Goal: Information Seeking & Learning: Get advice/opinions

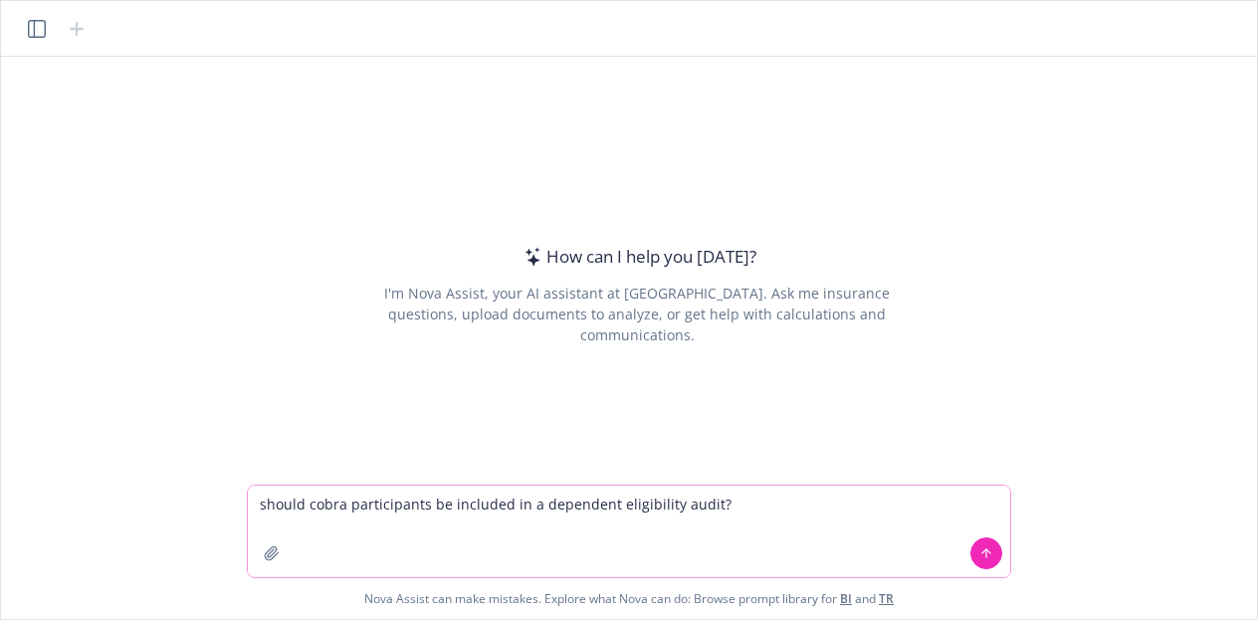
type textarea "should cobra participants be included in a dependent eligibility audit?"
click at [996, 559] on button at bounding box center [986, 553] width 32 height 32
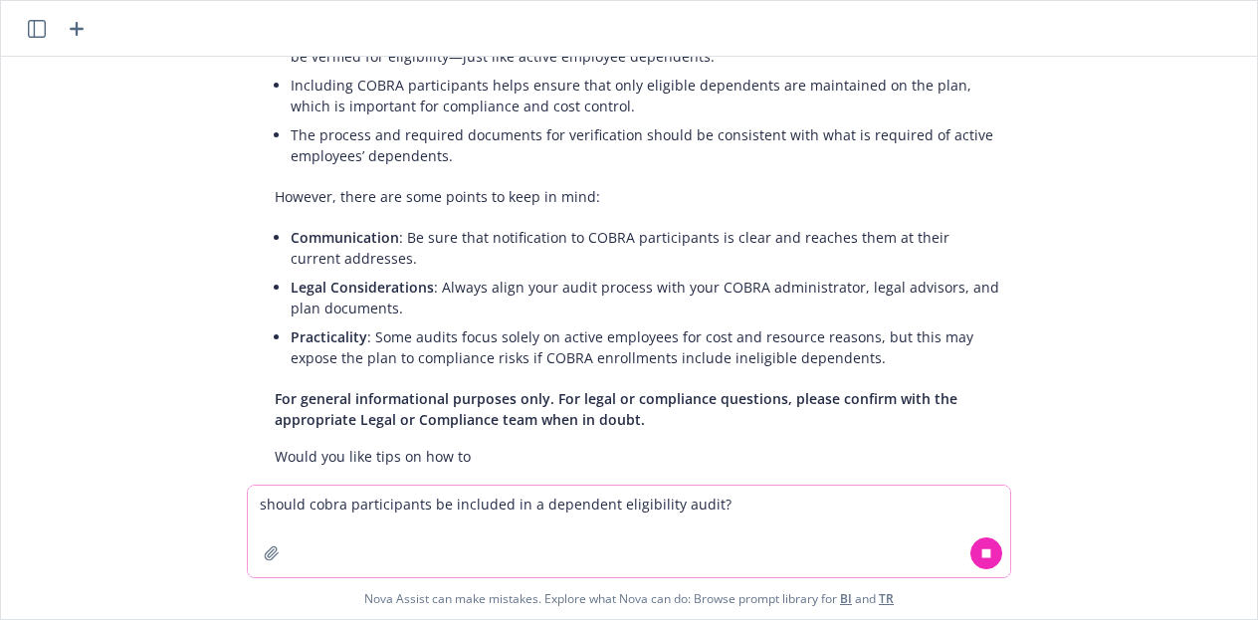
scroll to position [237, 0]
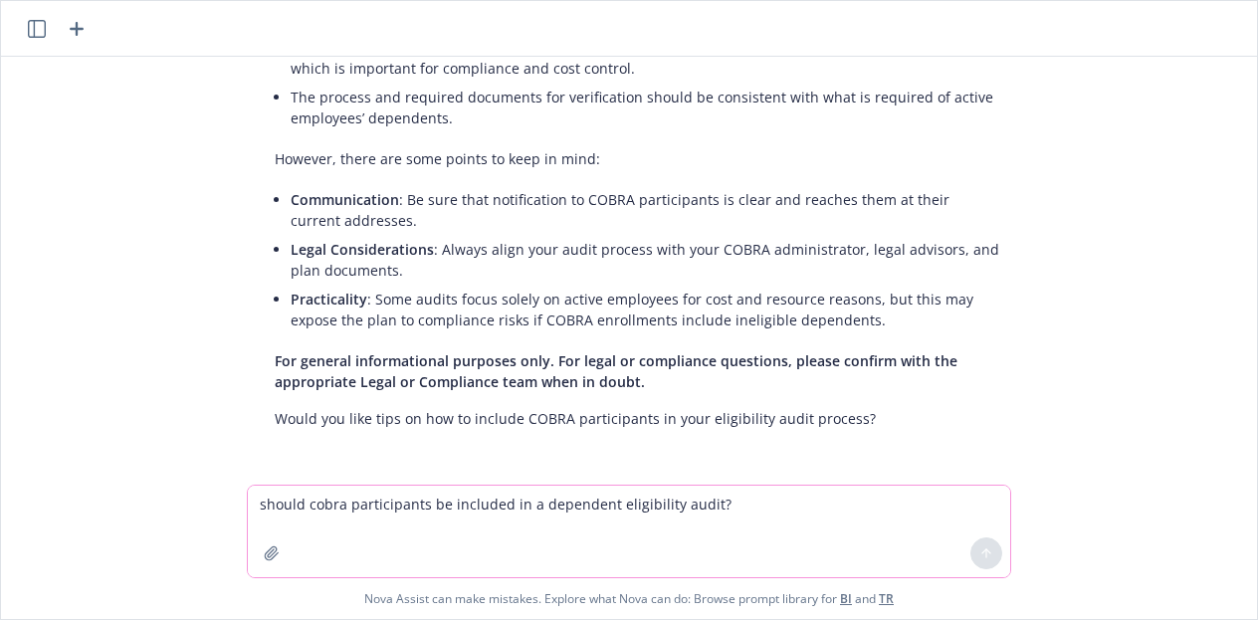
click at [697, 516] on textarea "should cobra participants be included in a dependent eligibility audit?" at bounding box center [629, 532] width 762 height 92
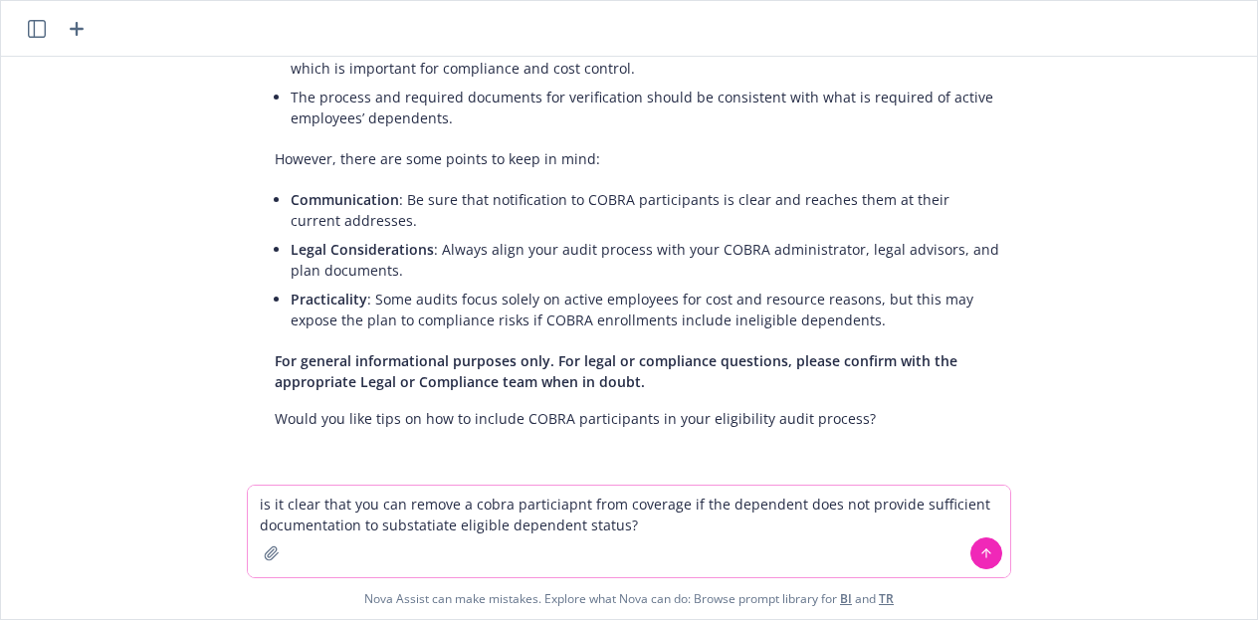
drag, startPoint x: 508, startPoint y: 502, endPoint x: 523, endPoint y: 504, distance: 16.0
type textarea "is it clear that you can remove a cobra participant from coverage if the depend…"
click at [993, 546] on button at bounding box center [986, 553] width 32 height 32
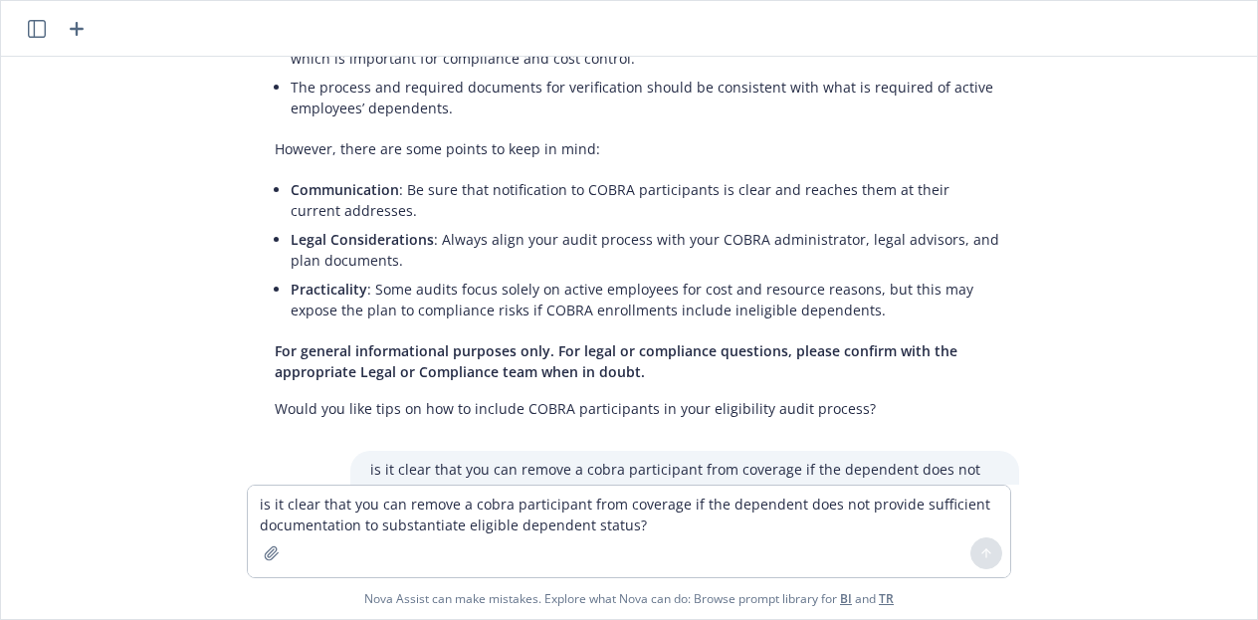
scroll to position [0, 0]
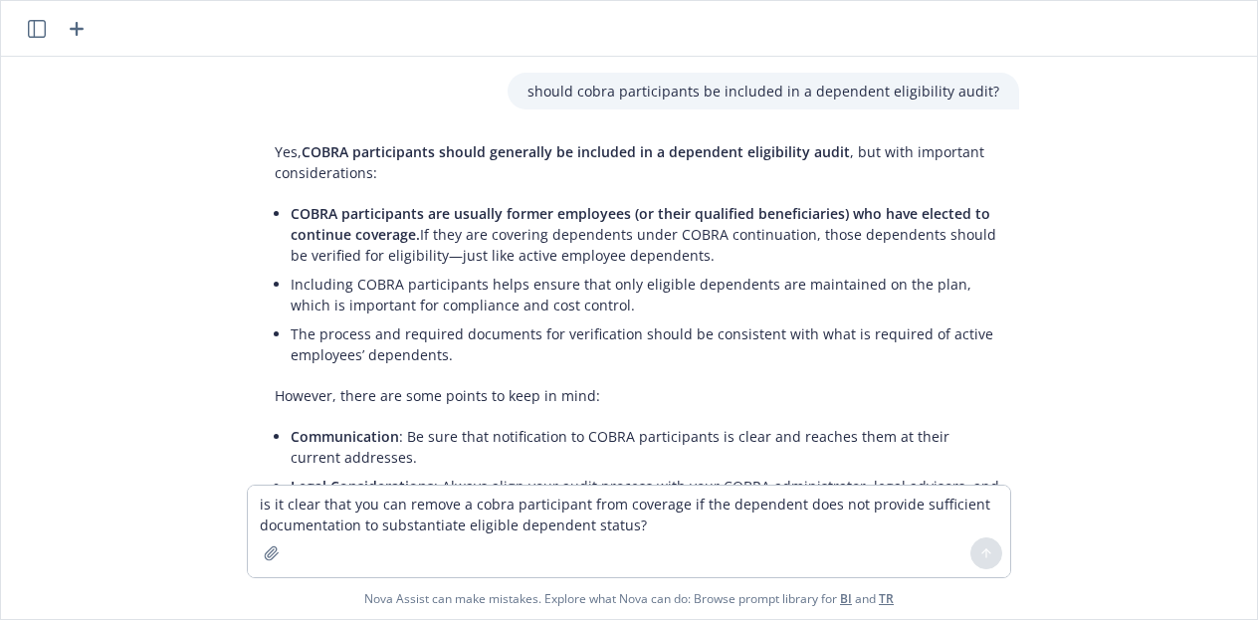
click at [81, 30] on icon "button" at bounding box center [77, 29] width 24 height 24
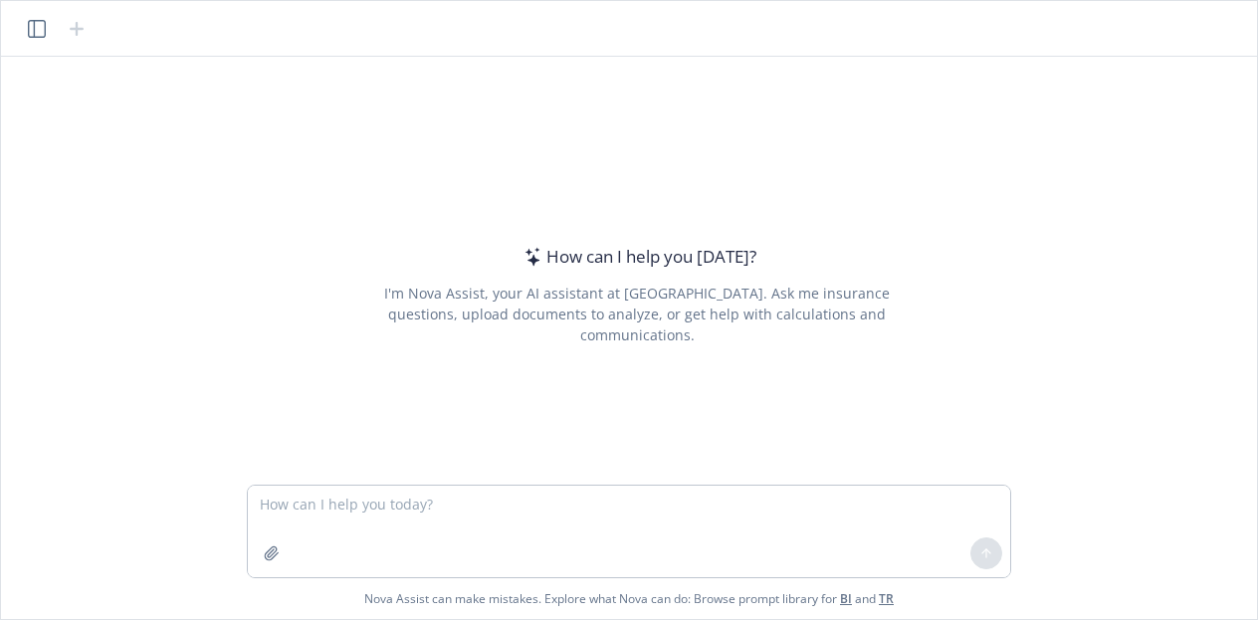
click at [36, 27] on icon "button" at bounding box center [37, 29] width 18 height 18
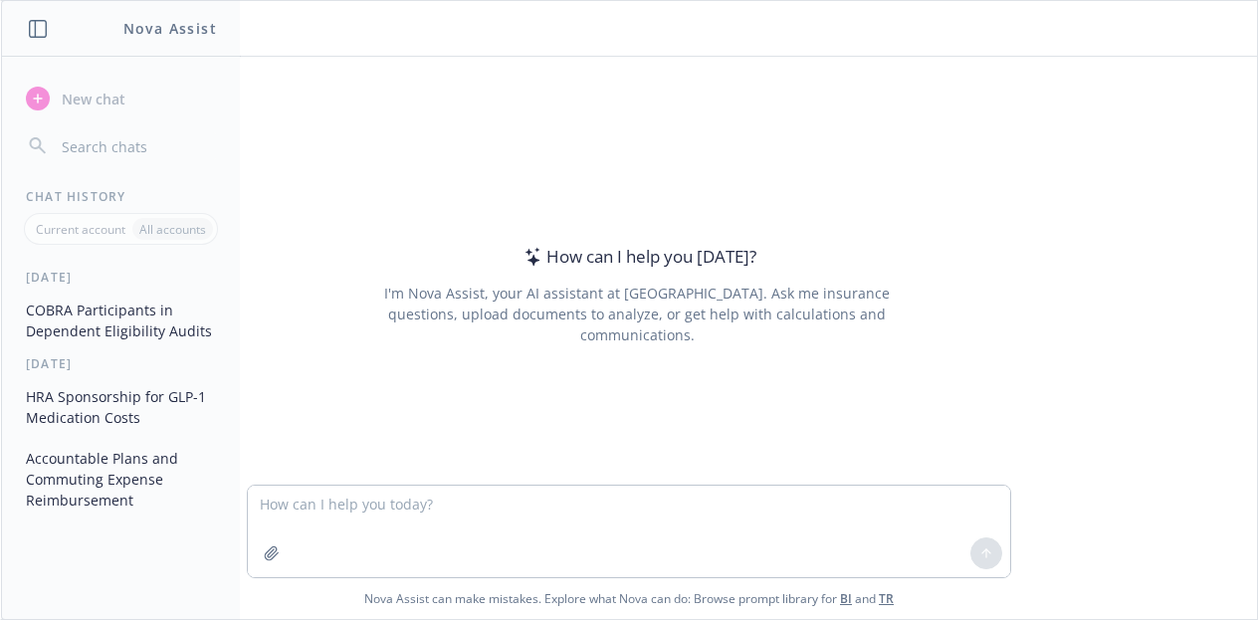
click at [36, 27] on icon "button" at bounding box center [38, 29] width 18 height 18
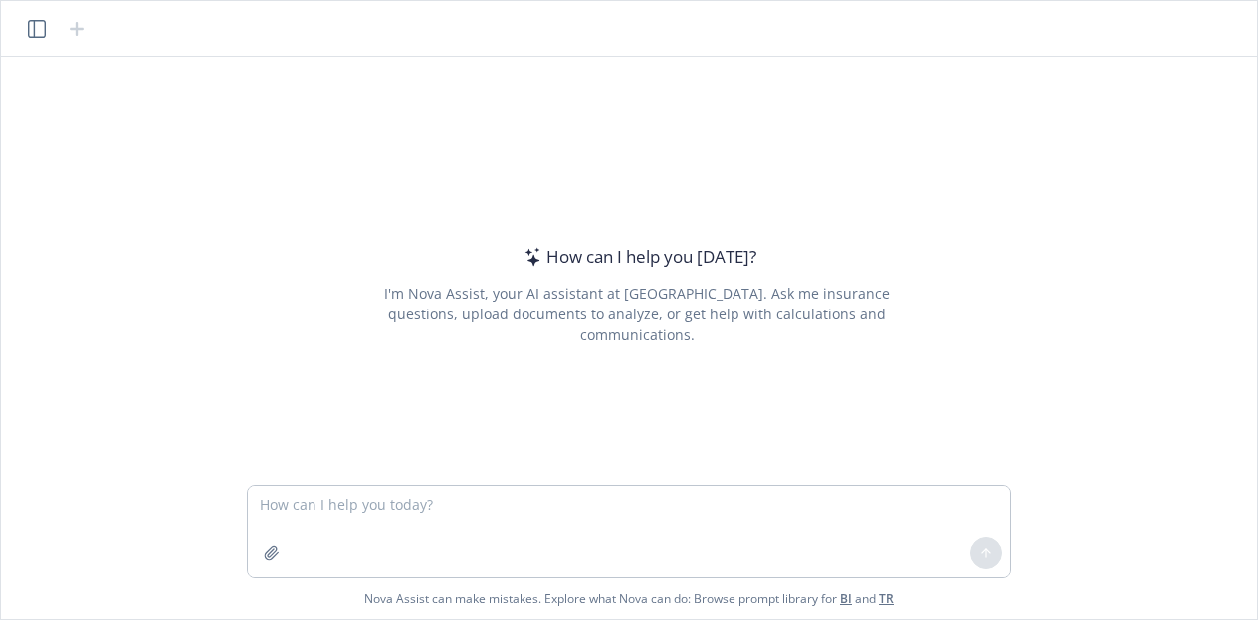
click at [12, 161] on div "How can I help you [DATE]? I'm Nova Assist, your AI assistant at Newfront. Ask …" at bounding box center [629, 271] width 1240 height 428
click at [399, 503] on textarea at bounding box center [629, 532] width 762 height 92
paste textarea "compare newfront insurance to other broker/consultants in the same space"
type textarea "compare newfront insurance to other broker/consultants in the same space"
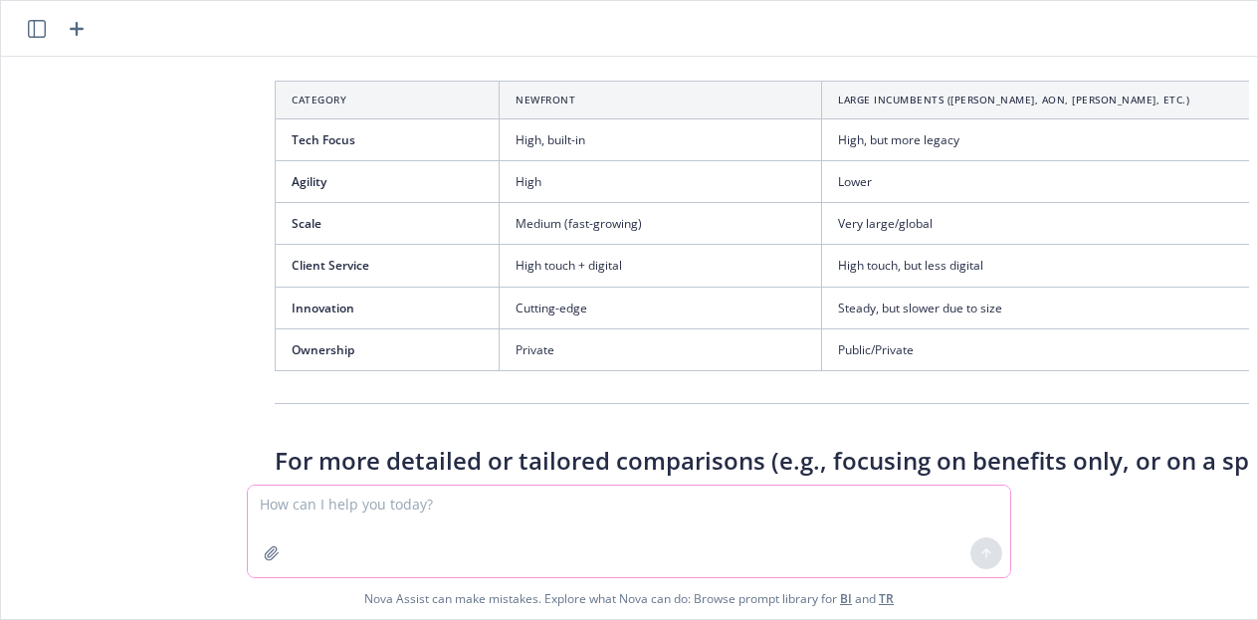
scroll to position [1664, 0]
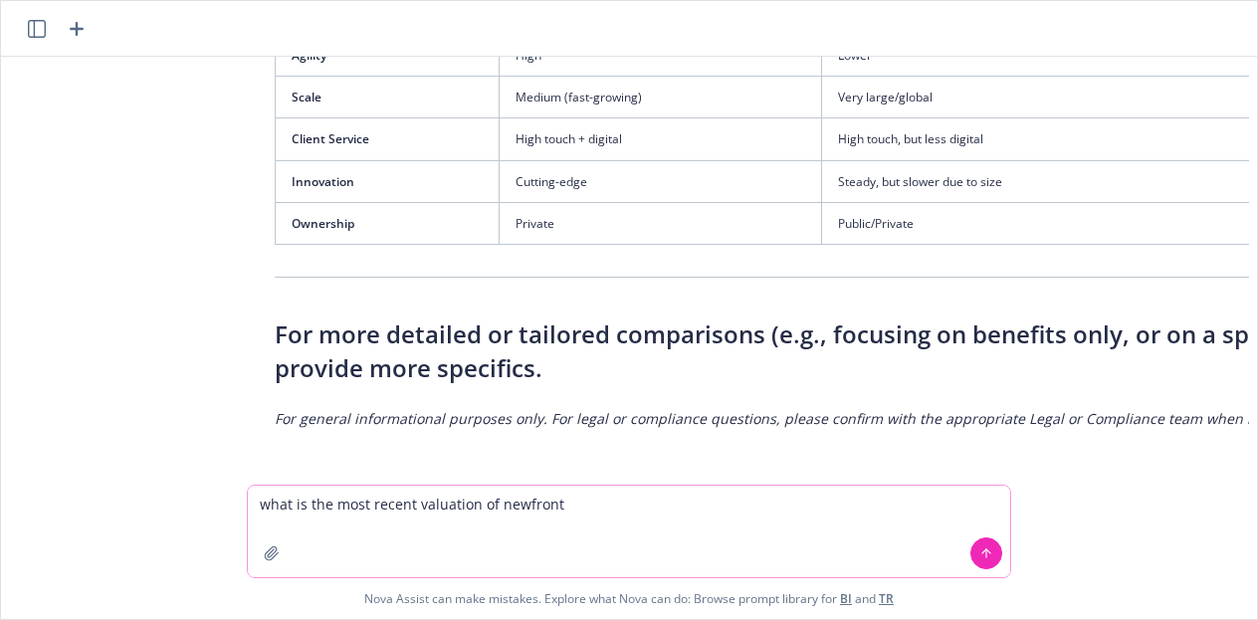
type textarea "what is the most recent valuation of newfront?"
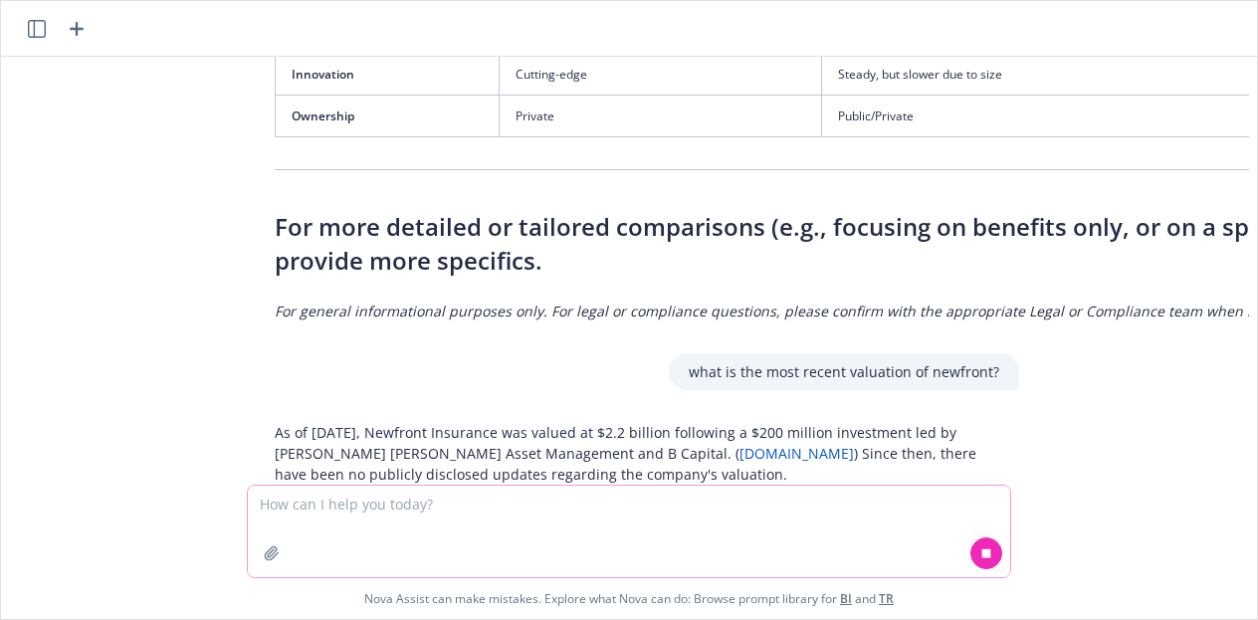
scroll to position [1827, 0]
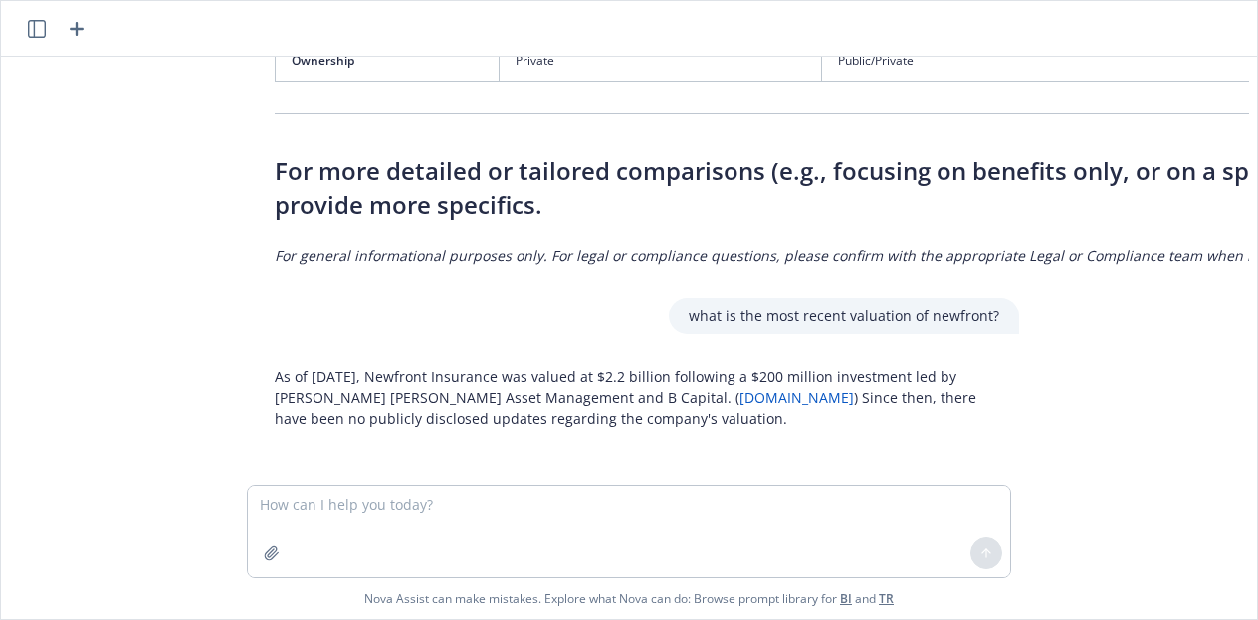
click at [18, 251] on div "compare newfront insurance to other broker/consultants in the same space Certai…" at bounding box center [629, 271] width 1240 height 428
click at [579, 498] on textarea at bounding box center [629, 532] width 762 height 92
click at [86, 36] on icon "button" at bounding box center [77, 29] width 24 height 24
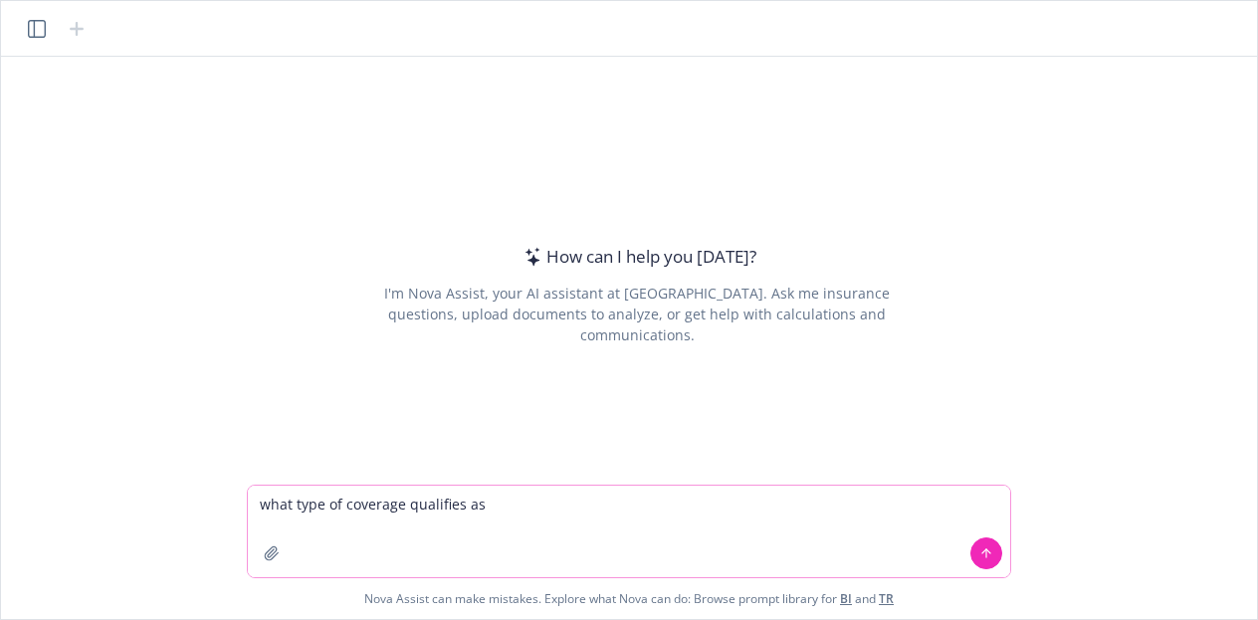
click at [518, 505] on textarea "what type of coverage qualifies as" at bounding box center [629, 532] width 762 height 92
paste textarea "substantial coverage of inpatient hospital services and physician services"
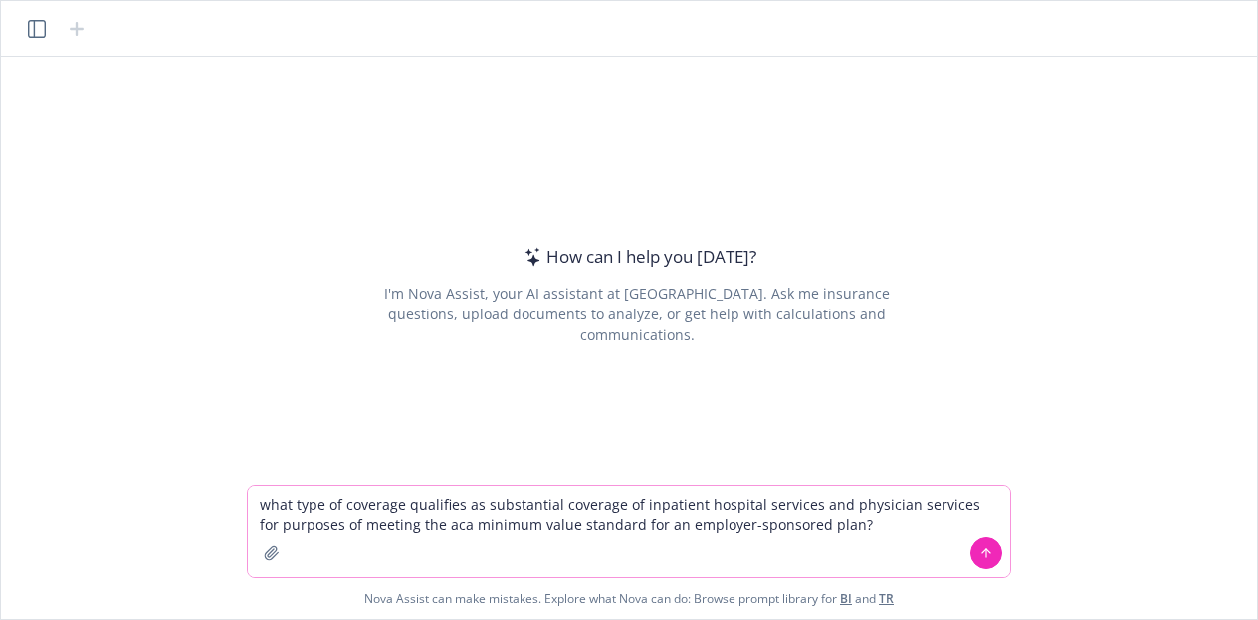
type textarea "what type of coverage qualifies as substantial coverage of inpatient hospital s…"
click at [978, 542] on button at bounding box center [986, 553] width 32 height 32
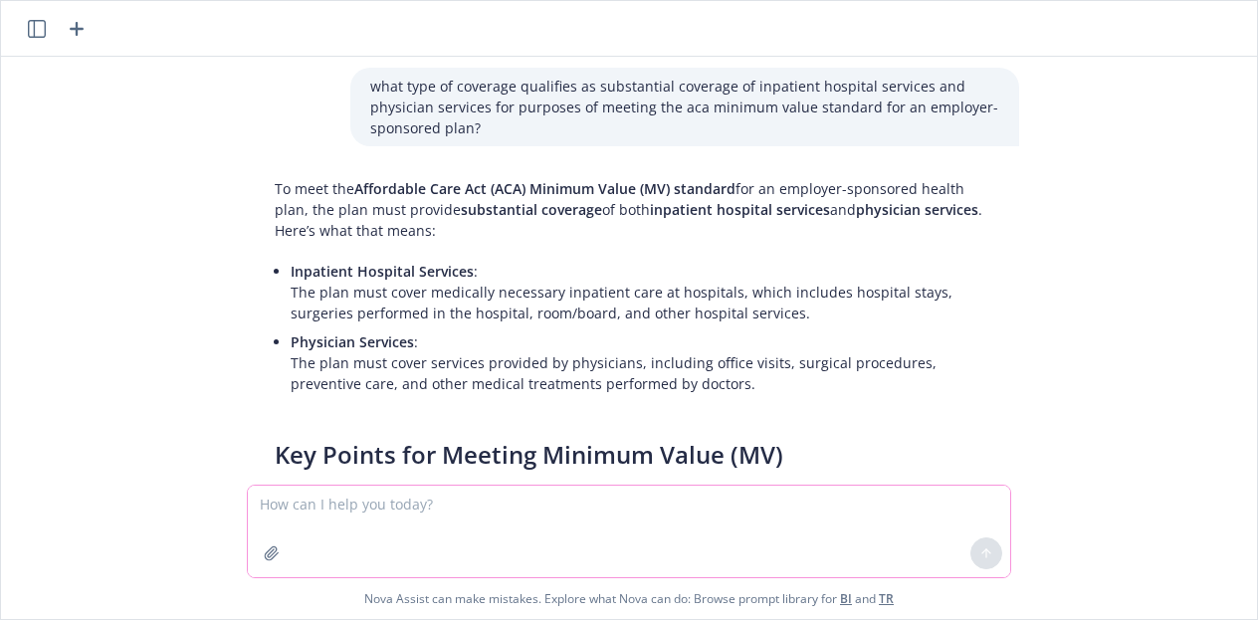
scroll to position [0, 0]
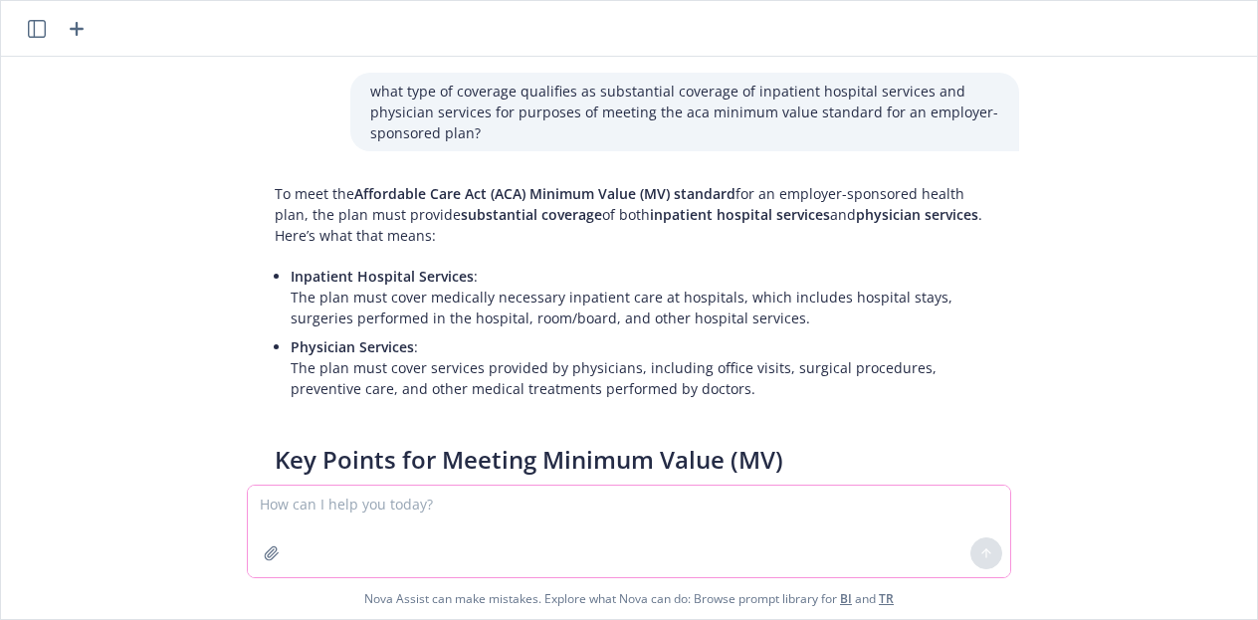
click at [4, 218] on div "what type of coverage qualifies as substantial coverage of inpatient hospital s…" at bounding box center [629, 338] width 1256 height 562
click at [15, 201] on div "what type of coverage qualifies as substantial coverage of inpatient hospital s…" at bounding box center [629, 271] width 1240 height 428
click at [628, 536] on textarea at bounding box center [629, 532] width 762 height 92
type textarea "can you give me a cite where it sets out those types of services?"
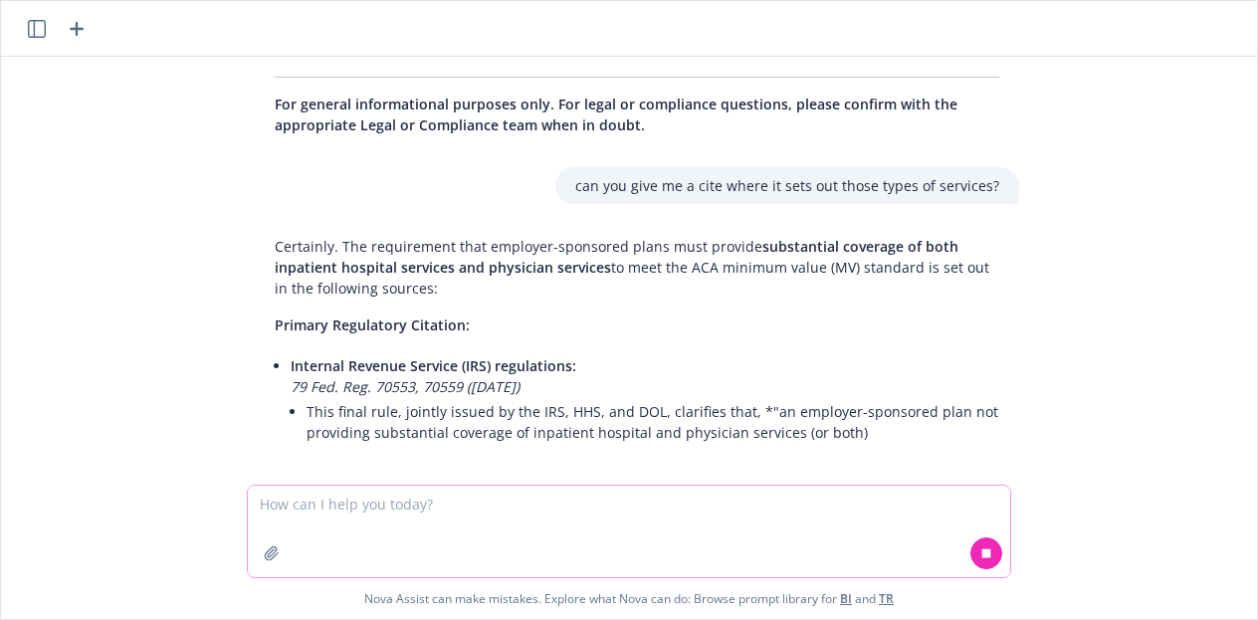
scroll to position [933, 0]
click at [27, 320] on div "what type of coverage qualifies as substantial coverage of inpatient hospital s…" at bounding box center [629, 271] width 1240 height 428
click at [446, 526] on textarea at bounding box center [629, 532] width 762 height 92
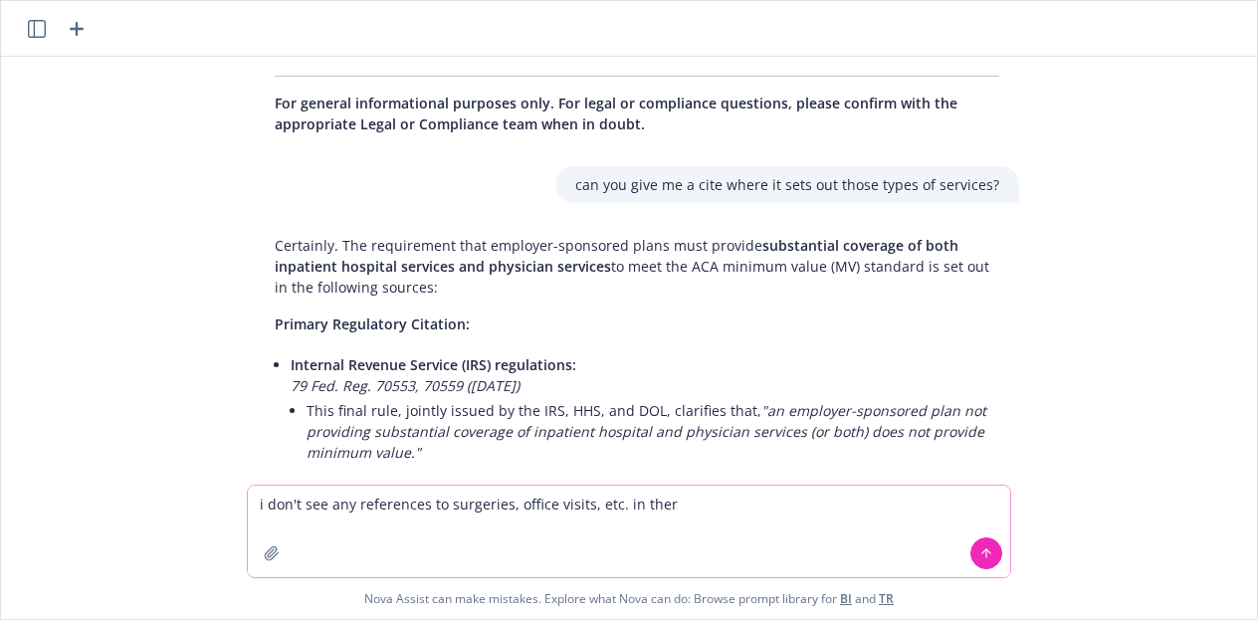
type textarea "i don't see any references to surgeries, office visits, etc. in there"
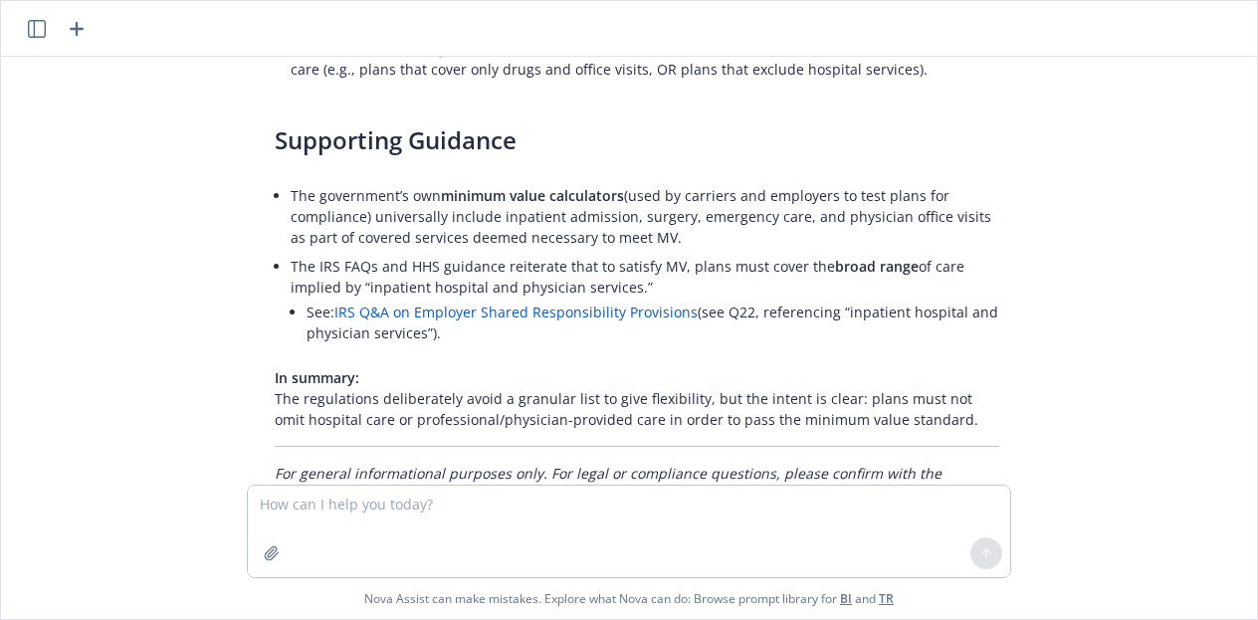
scroll to position [2219, 0]
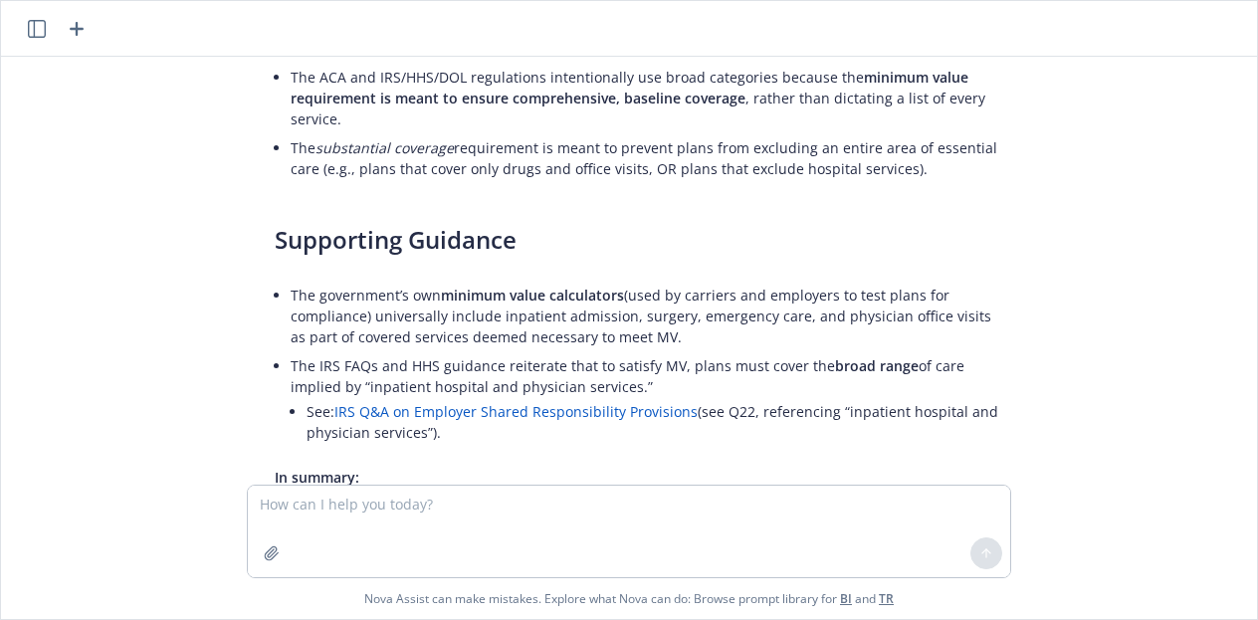
click at [15, 174] on div "what type of coverage qualifies as substantial coverage of inpatient hospital s…" at bounding box center [629, 271] width 1240 height 428
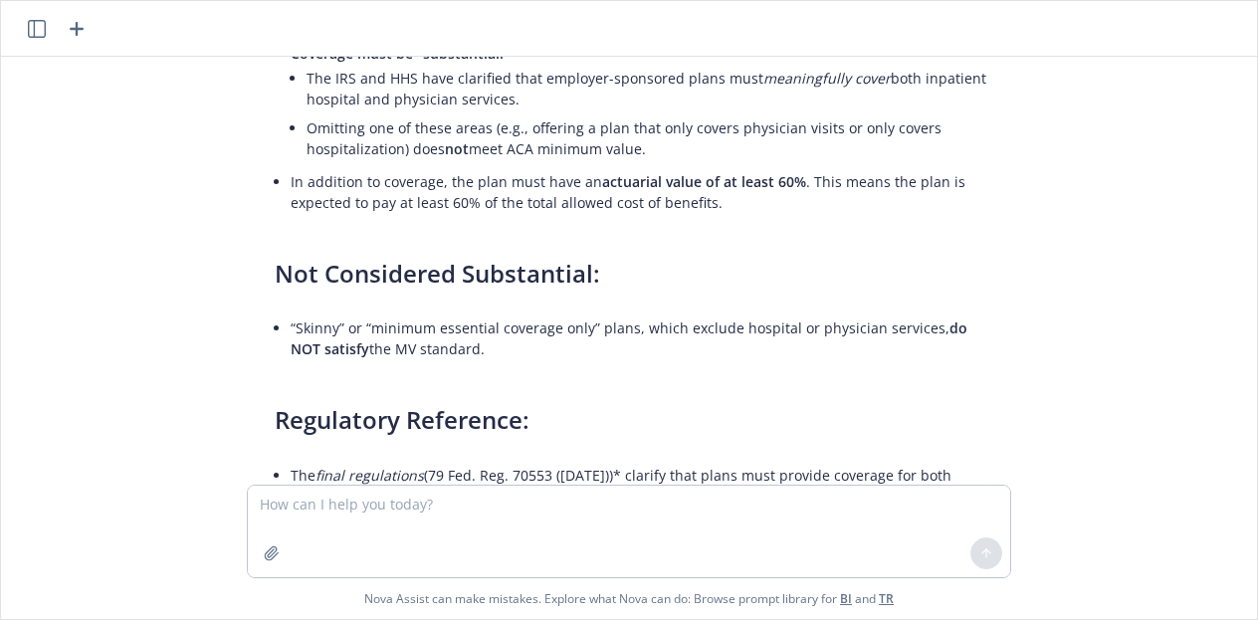
scroll to position [362, 0]
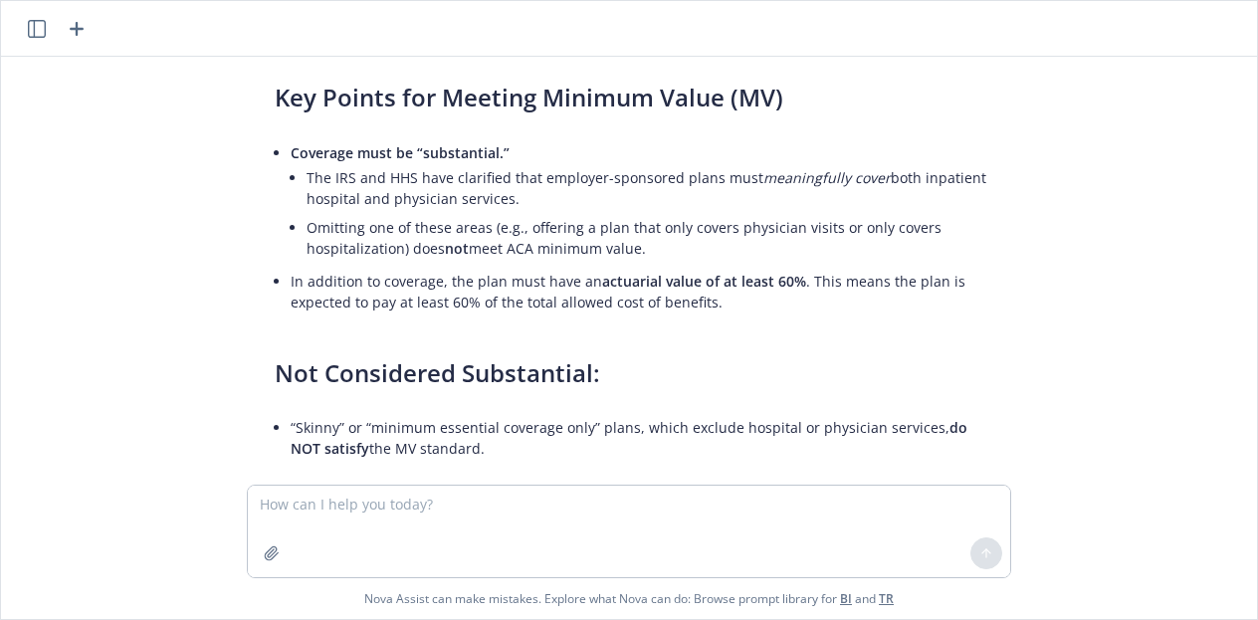
click at [25, 253] on div "what type of coverage qualifies as substantial coverage of inpatient hospital s…" at bounding box center [629, 271] width 1240 height 428
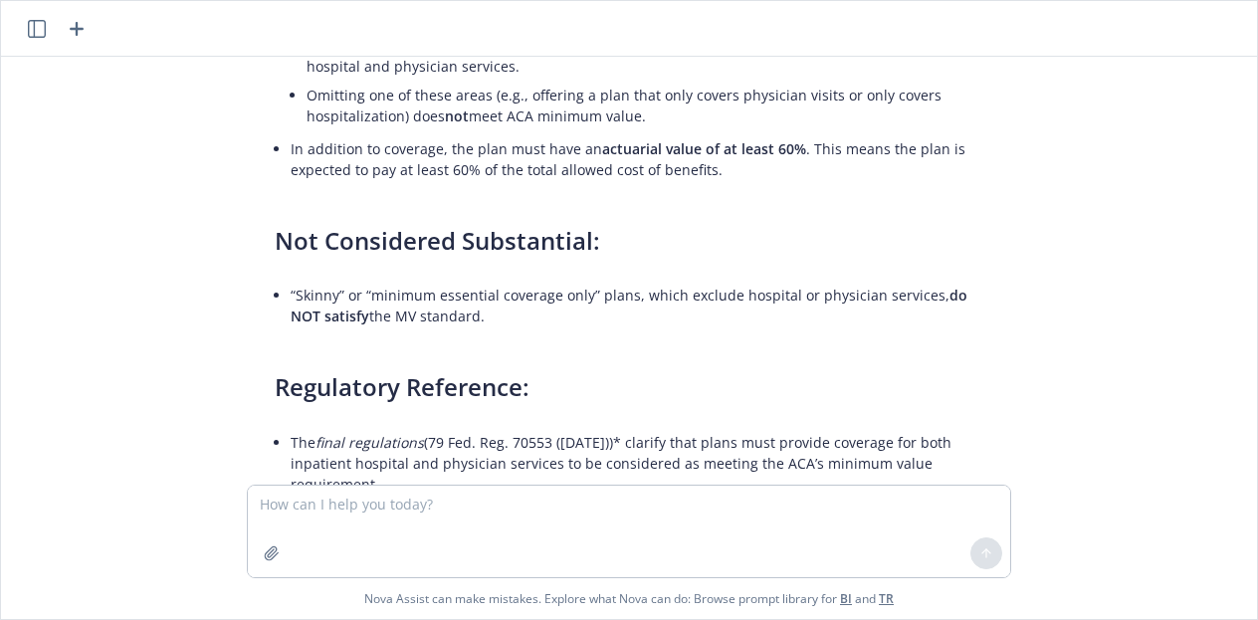
scroll to position [462, 0]
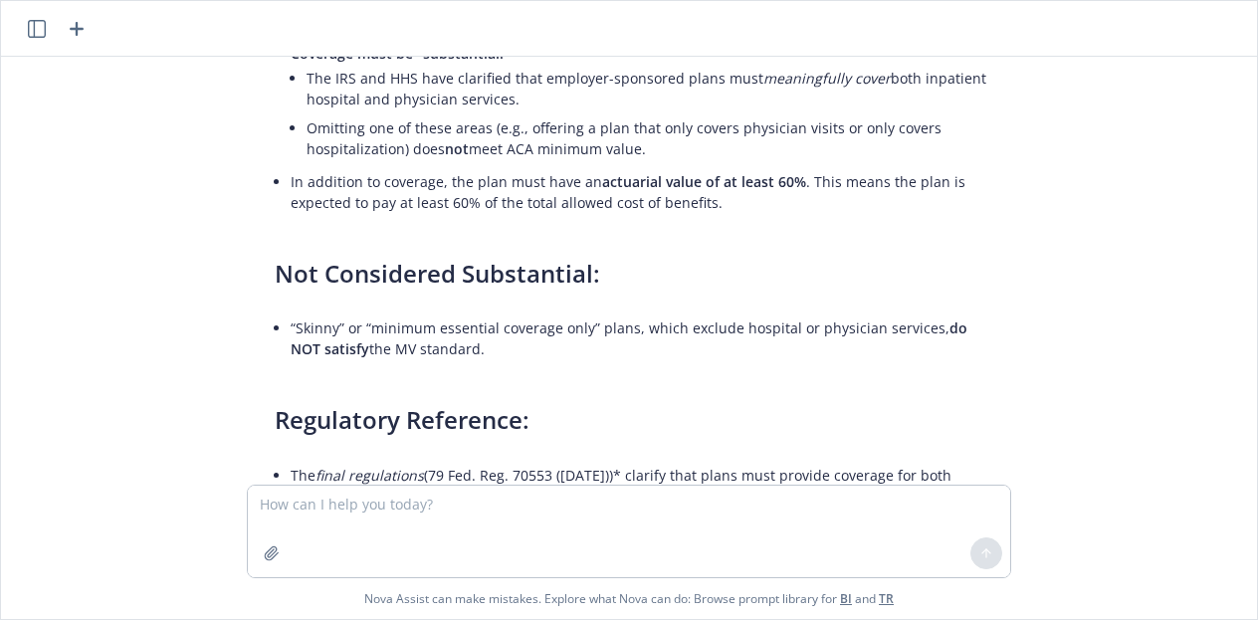
click at [11, 148] on div "what type of coverage qualifies as substantial coverage of inpatient hospital s…" at bounding box center [629, 271] width 1240 height 428
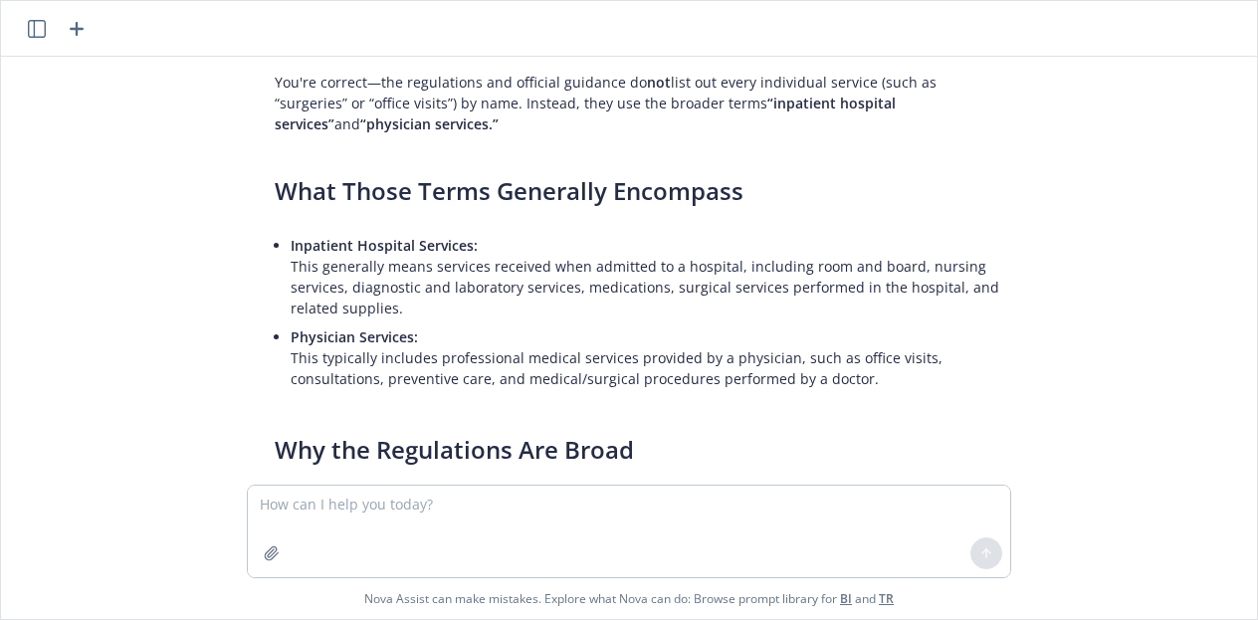
scroll to position [1891, 0]
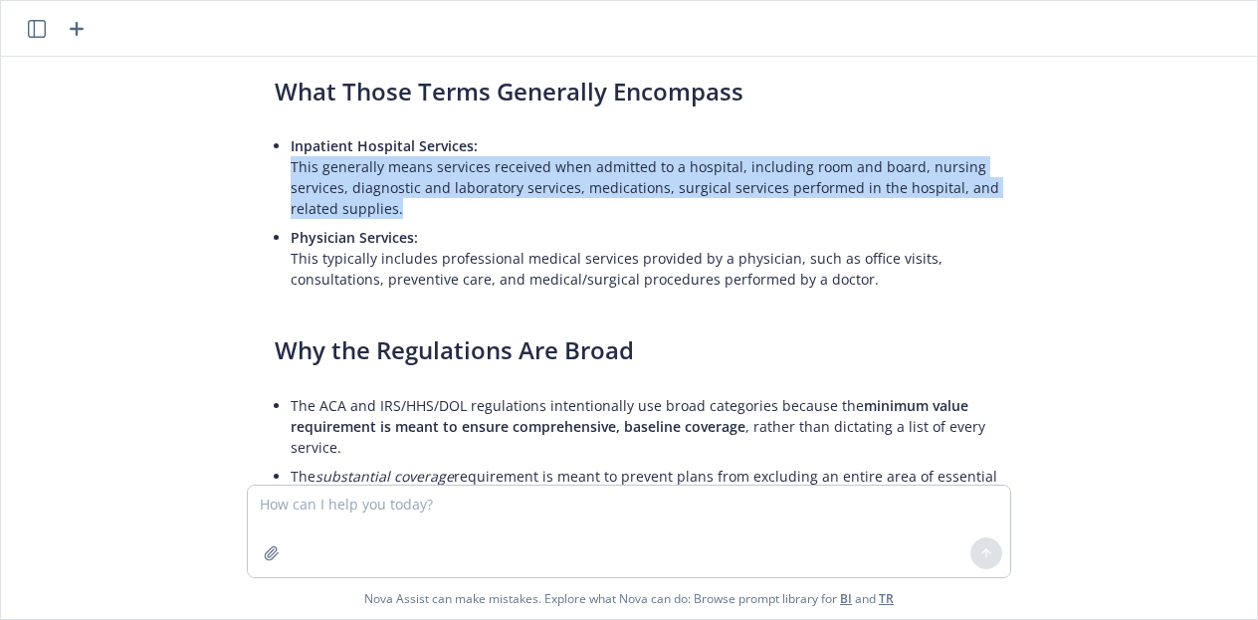
drag, startPoint x: 444, startPoint y: 170, endPoint x: 270, endPoint y: 132, distance: 178.2
click at [270, 132] on div "You're correct—the regulations and official guidance do not list out every indi…" at bounding box center [637, 452] width 764 height 976
copy p "This generally means services received when admitted to a hospital, including r…"
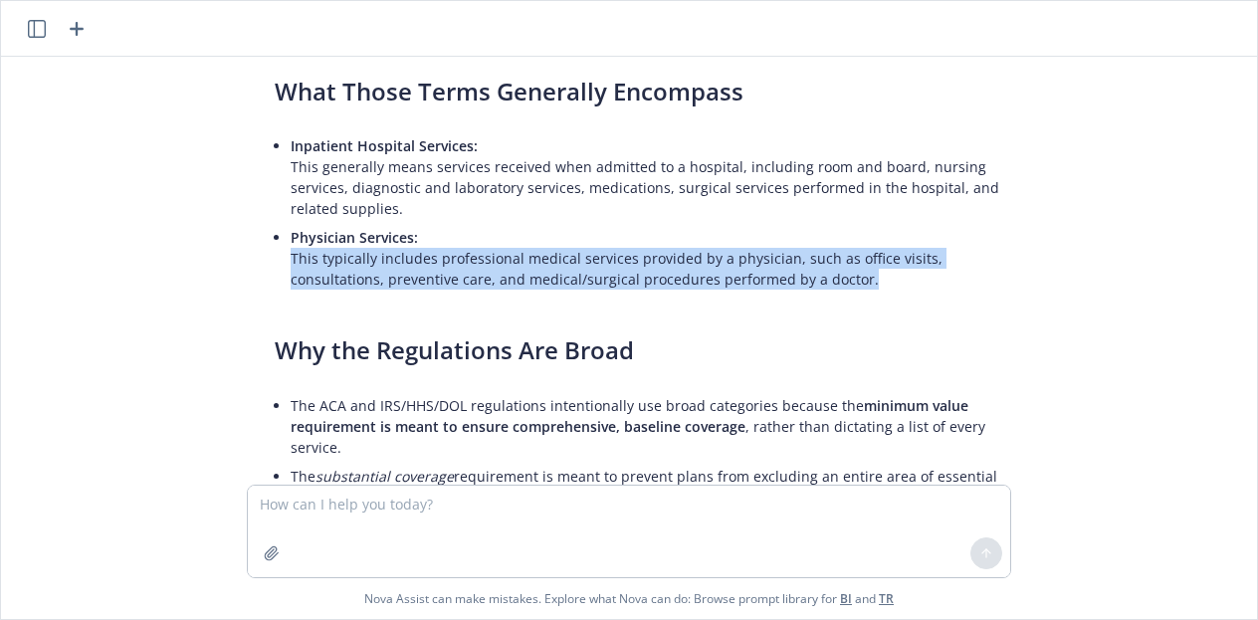
drag, startPoint x: 284, startPoint y: 219, endPoint x: 857, endPoint y: 239, distance: 573.6
click at [857, 239] on p "Physician Services: This typically includes professional medical services provi…" at bounding box center [645, 258] width 709 height 63
copy p "This typically includes professional medical services provided by a physician, …"
